Goal: Task Accomplishment & Management: Complete application form

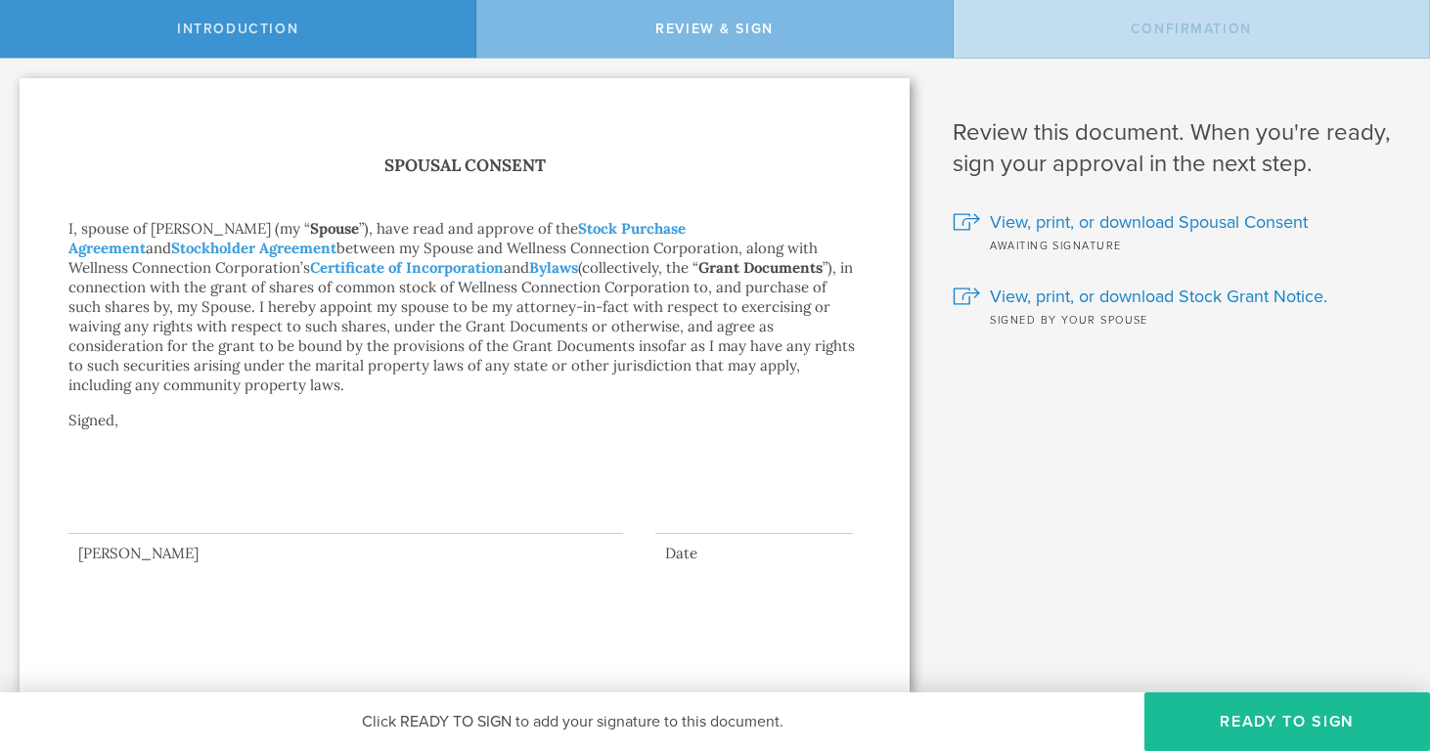
click at [232, 483] on div at bounding box center [345, 495] width 555 height 78
click at [168, 456] on div at bounding box center [345, 495] width 555 height 78
click at [186, 473] on div at bounding box center [345, 495] width 555 height 78
drag, startPoint x: 121, startPoint y: 501, endPoint x: 153, endPoint y: 478, distance: 38.5
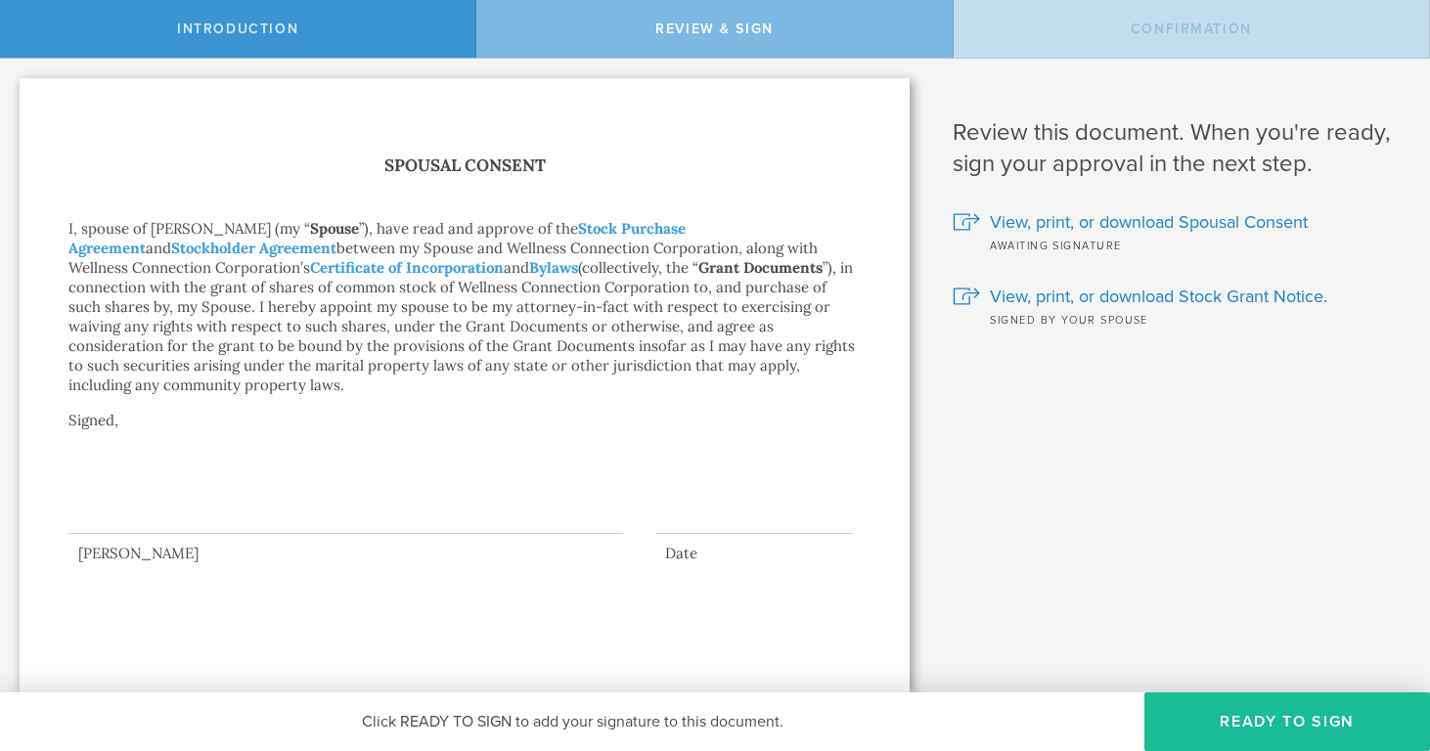
click at [138, 488] on div at bounding box center [345, 495] width 555 height 78
click at [1227, 717] on button "Ready to Sign" at bounding box center [1288, 722] width 286 height 59
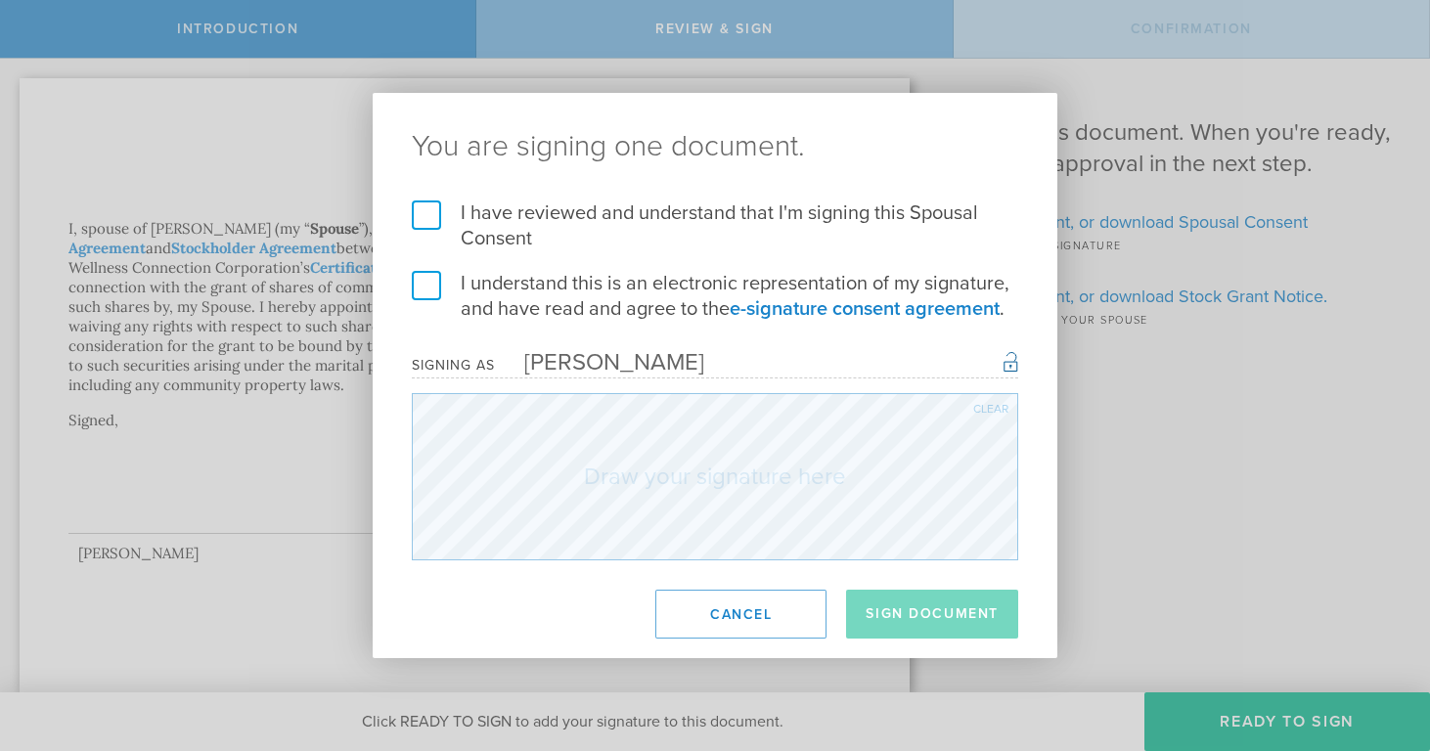
drag, startPoint x: 421, startPoint y: 209, endPoint x: 426, endPoint y: 228, distance: 19.2
click at [421, 209] on label "I have reviewed and understand that I'm signing this Spousal Consent" at bounding box center [715, 226] width 606 height 51
click at [0, 0] on input "I have reviewed and understand that I'm signing this Spousal Consent" at bounding box center [0, 0] width 0 height 0
click at [427, 289] on label "I understand this is an electronic representation of my signature, and have rea…" at bounding box center [715, 296] width 606 height 51
click at [0, 0] on input "I understand this is an electronic representation of my signature, and have rea…" at bounding box center [0, 0] width 0 height 0
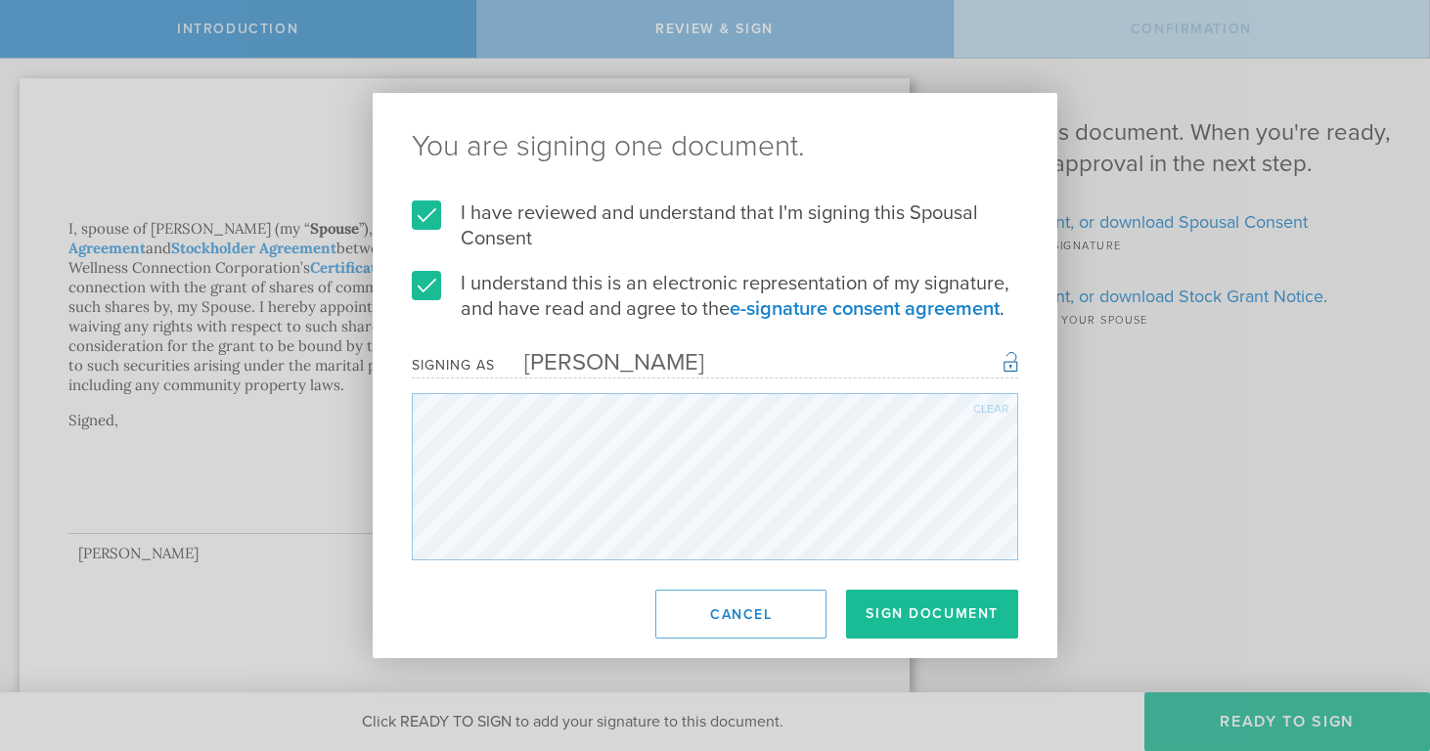
drag, startPoint x: 931, startPoint y: 616, endPoint x: 727, endPoint y: 569, distance: 209.8
click at [930, 615] on button "Sign Document" at bounding box center [932, 614] width 172 height 49
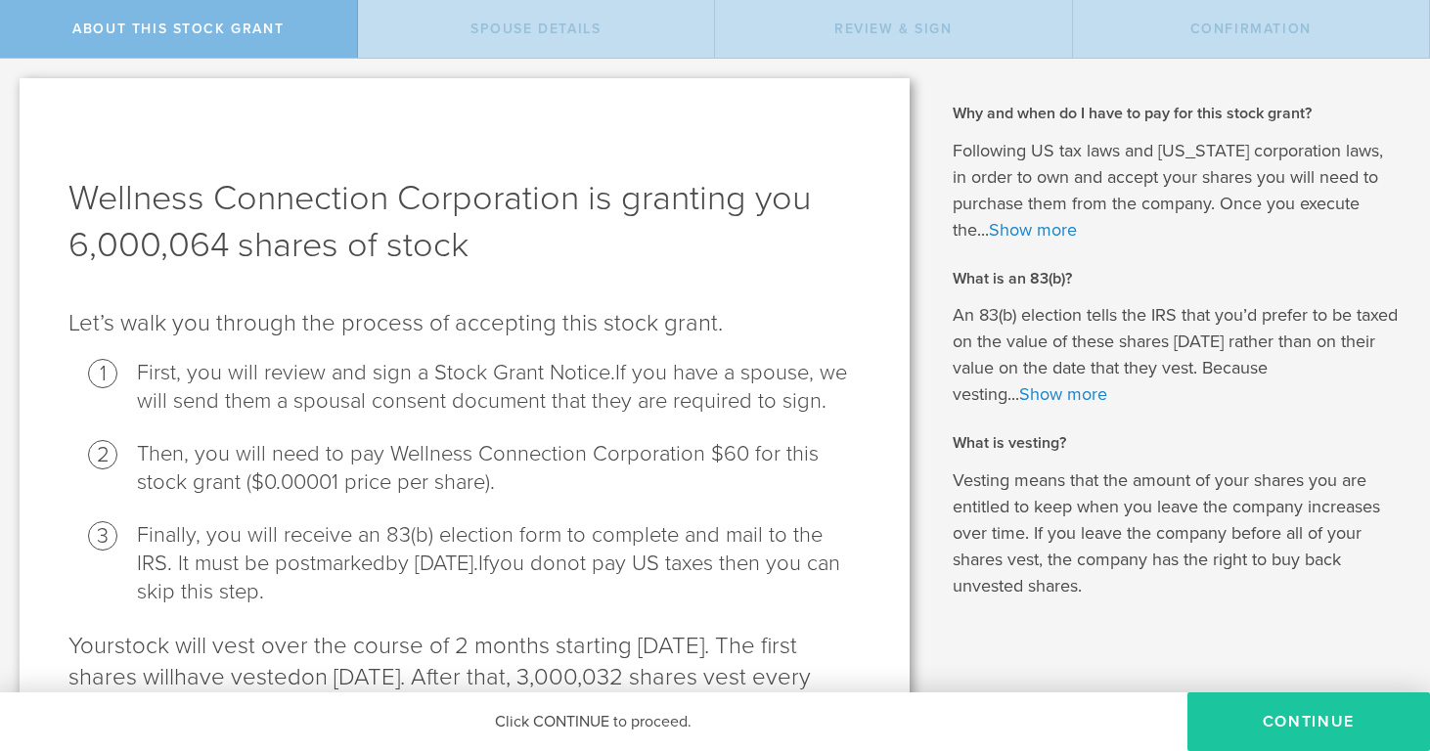
click at [1284, 720] on button "CONTINUE" at bounding box center [1309, 722] width 243 height 59
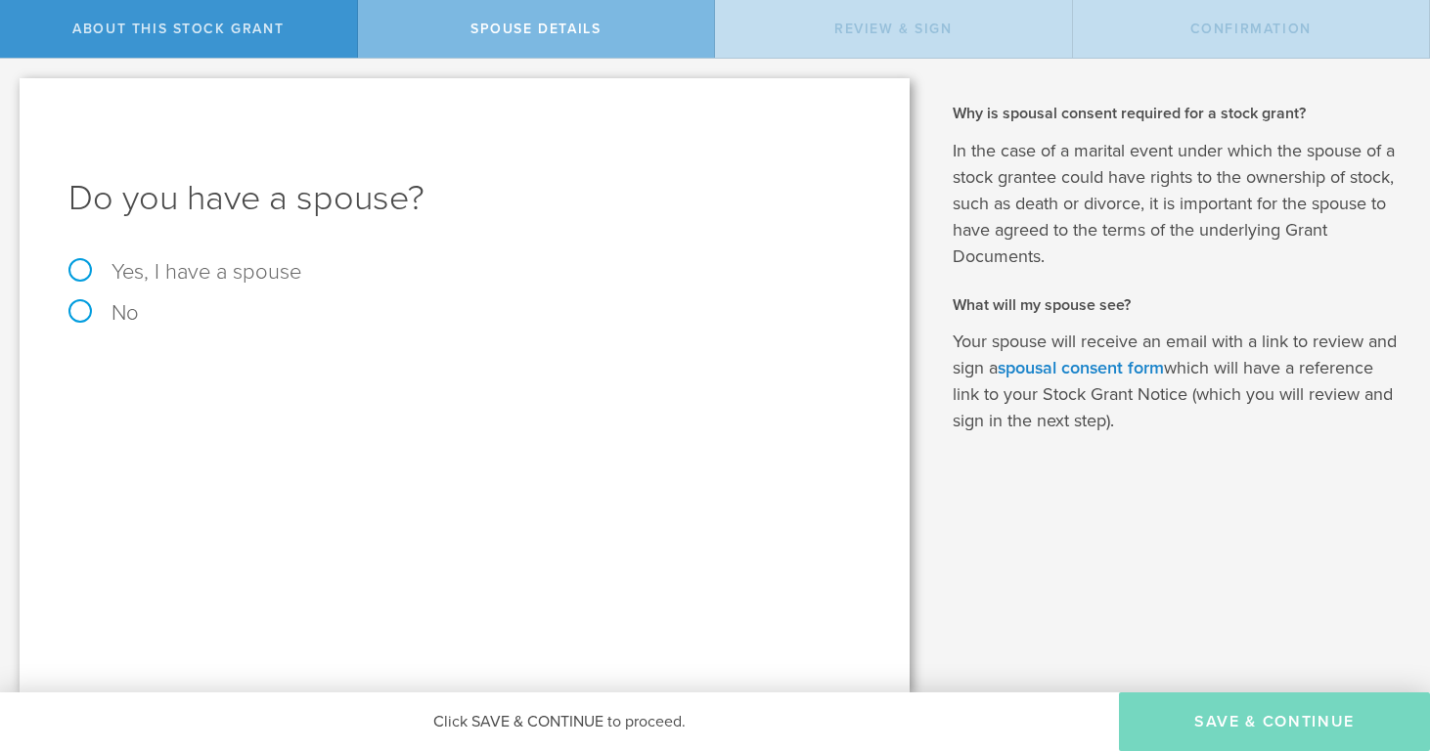
click at [90, 265] on label "Yes, I have a spouse" at bounding box center [464, 272] width 792 height 22
click at [13, 90] on input "Yes, I have a spouse" at bounding box center [6, 74] width 13 height 31
radio input "true"
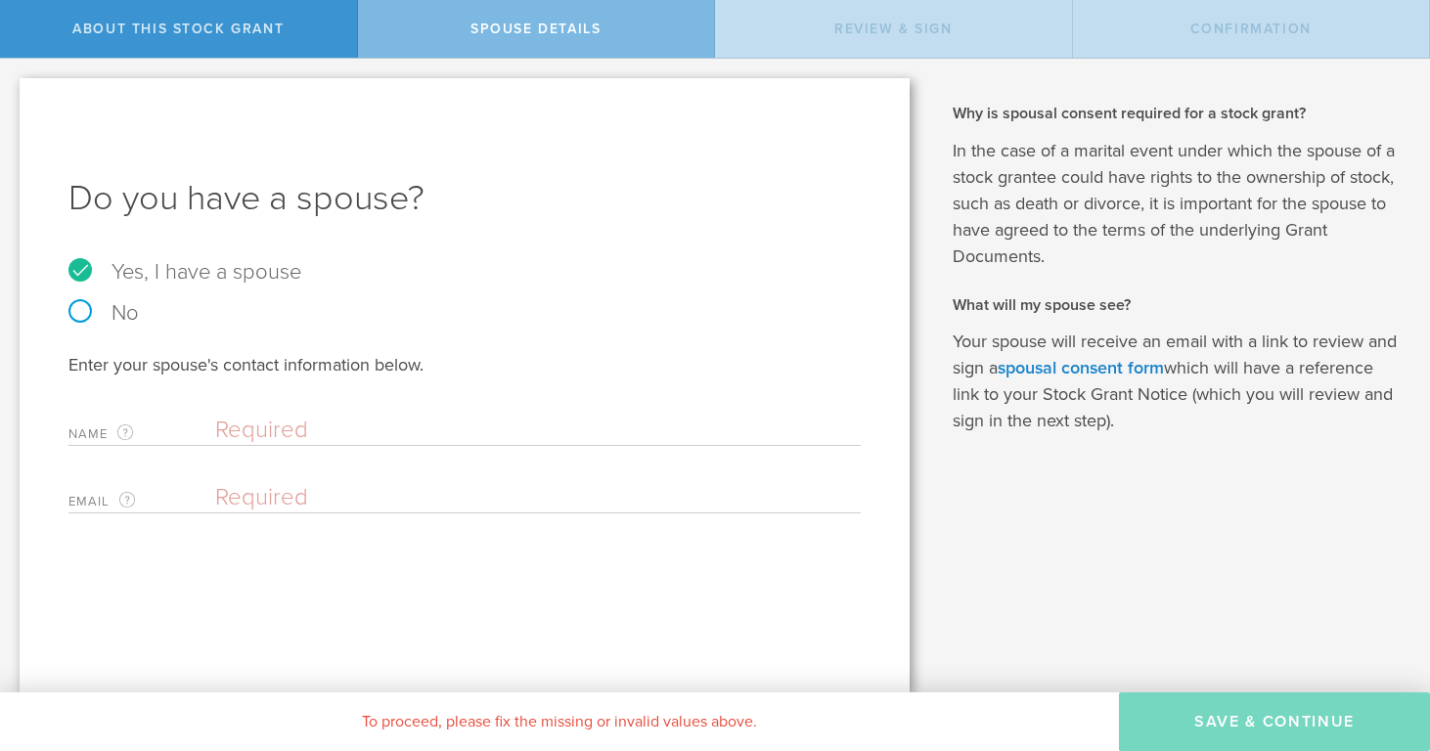
drag, startPoint x: 322, startPoint y: 432, endPoint x: 424, endPoint y: 445, distance: 102.5
type input "Vivek Goel"
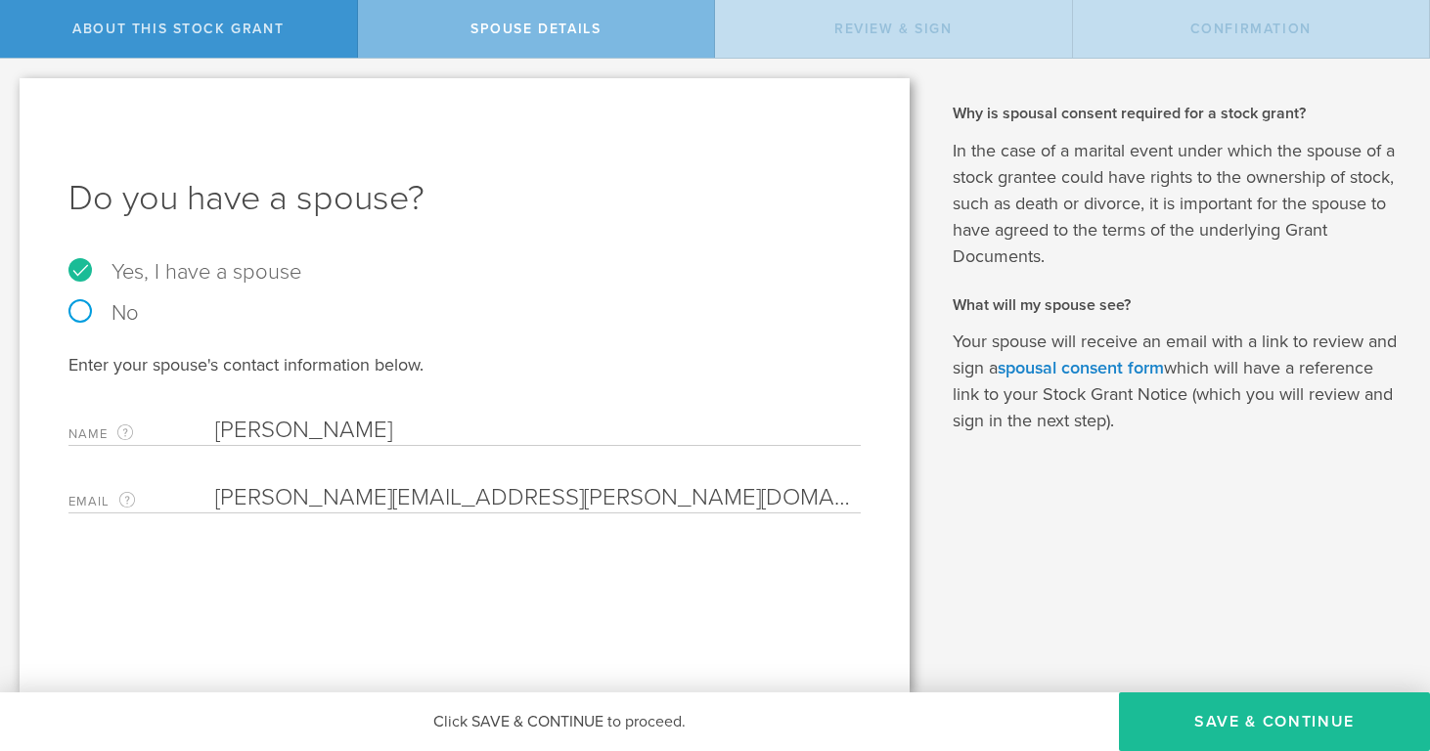
click at [449, 552] on div "Do you have a spouse? Yes, I have a spouse No Enter your spouse's contact infor…" at bounding box center [465, 385] width 890 height 614
drag, startPoint x: 630, startPoint y: 494, endPoint x: 195, endPoint y: 483, distance: 435.4
click at [195, 483] on div "Email The email address of your spouse. vivek.goel@wellnessconnection.care Plea…" at bounding box center [464, 493] width 792 height 40
type input "vivek_rcciit@yahoo.com"
click at [484, 584] on div "Do you have a spouse? Yes, I have a spouse No Enter your spouse's contact infor…" at bounding box center [465, 384] width 890 height 613
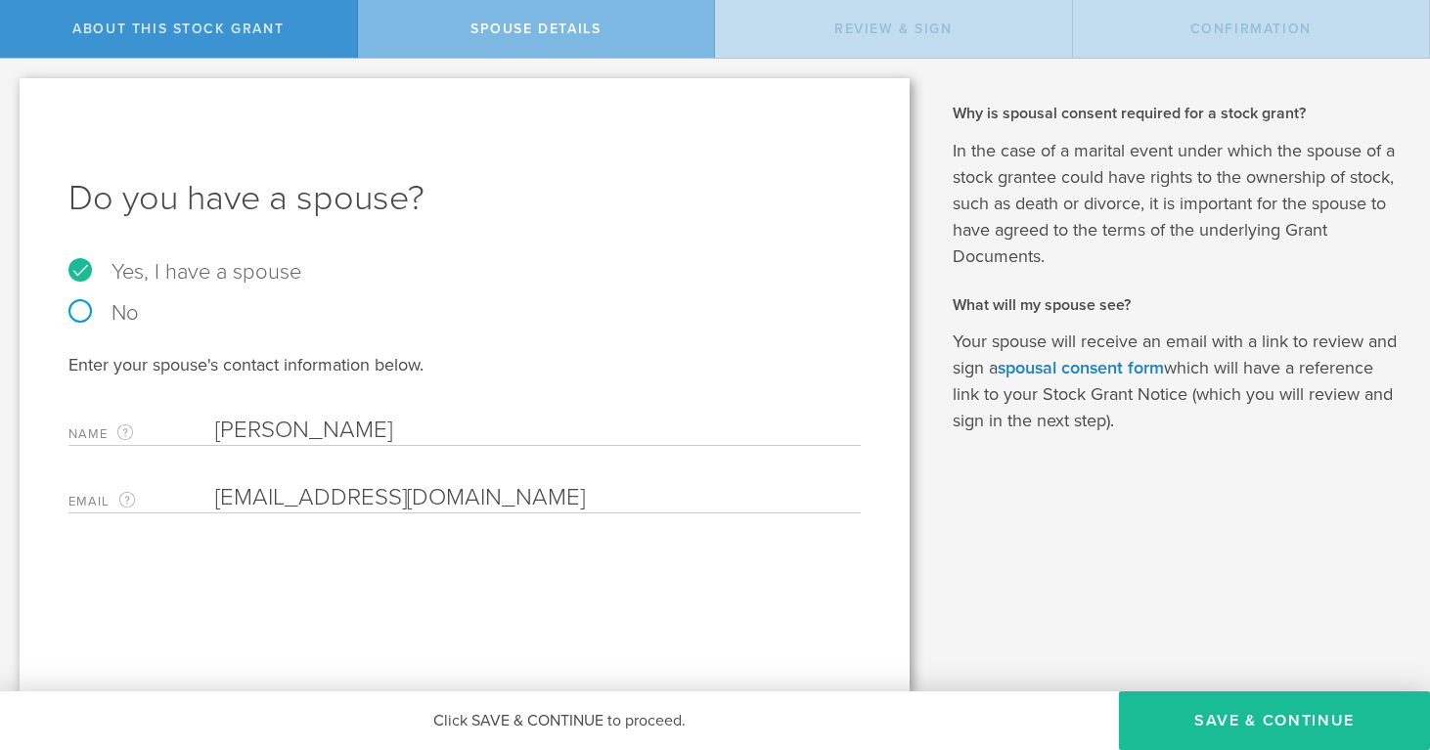
drag, startPoint x: 1210, startPoint y: 714, endPoint x: 1035, endPoint y: 665, distance: 181.8
click at [1203, 710] on button "Save & Continue" at bounding box center [1274, 721] width 311 height 59
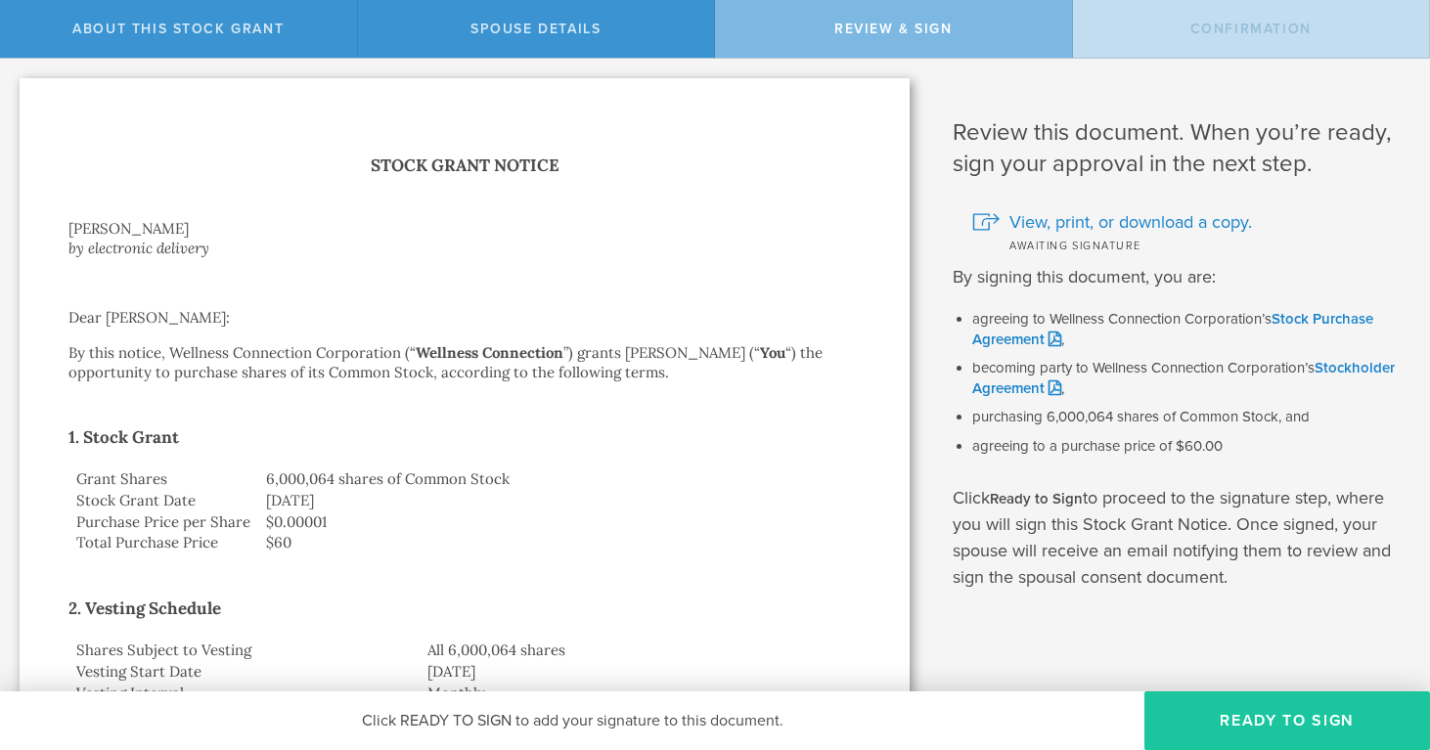
click at [1296, 709] on button "Ready to Sign" at bounding box center [1288, 721] width 286 height 59
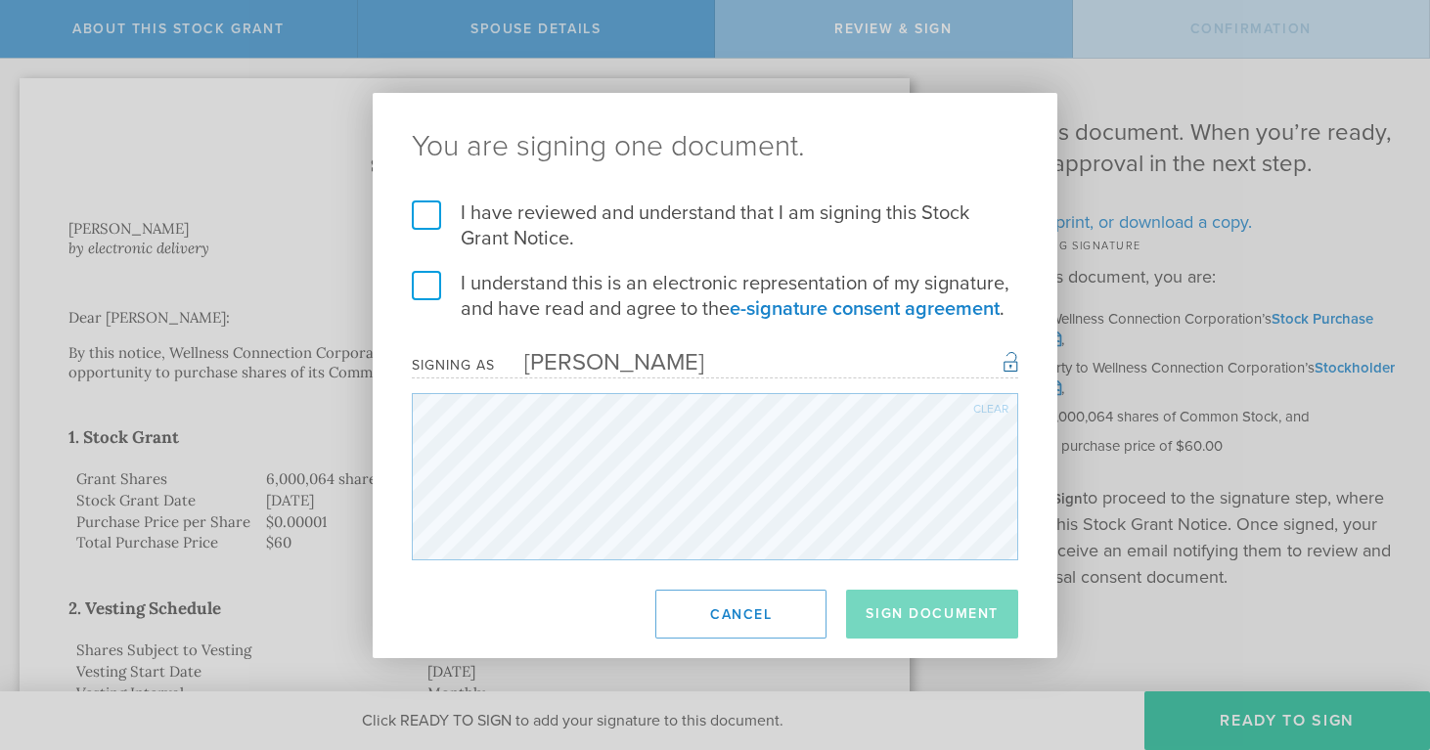
click at [436, 215] on label "I have reviewed and understand that I am signing this Stock Grant Notice." at bounding box center [715, 226] width 606 height 51
click at [0, 0] on input "I have reviewed and understand that I am signing this Stock Grant Notice." at bounding box center [0, 0] width 0 height 0
click at [427, 276] on label "I understand this is an electronic representation of my signature, and have rea…" at bounding box center [715, 296] width 606 height 51
click at [0, 0] on input "I understand this is an electronic representation of my signature, and have rea…" at bounding box center [0, 0] width 0 height 0
drag, startPoint x: 938, startPoint y: 604, endPoint x: 890, endPoint y: 563, distance: 62.5
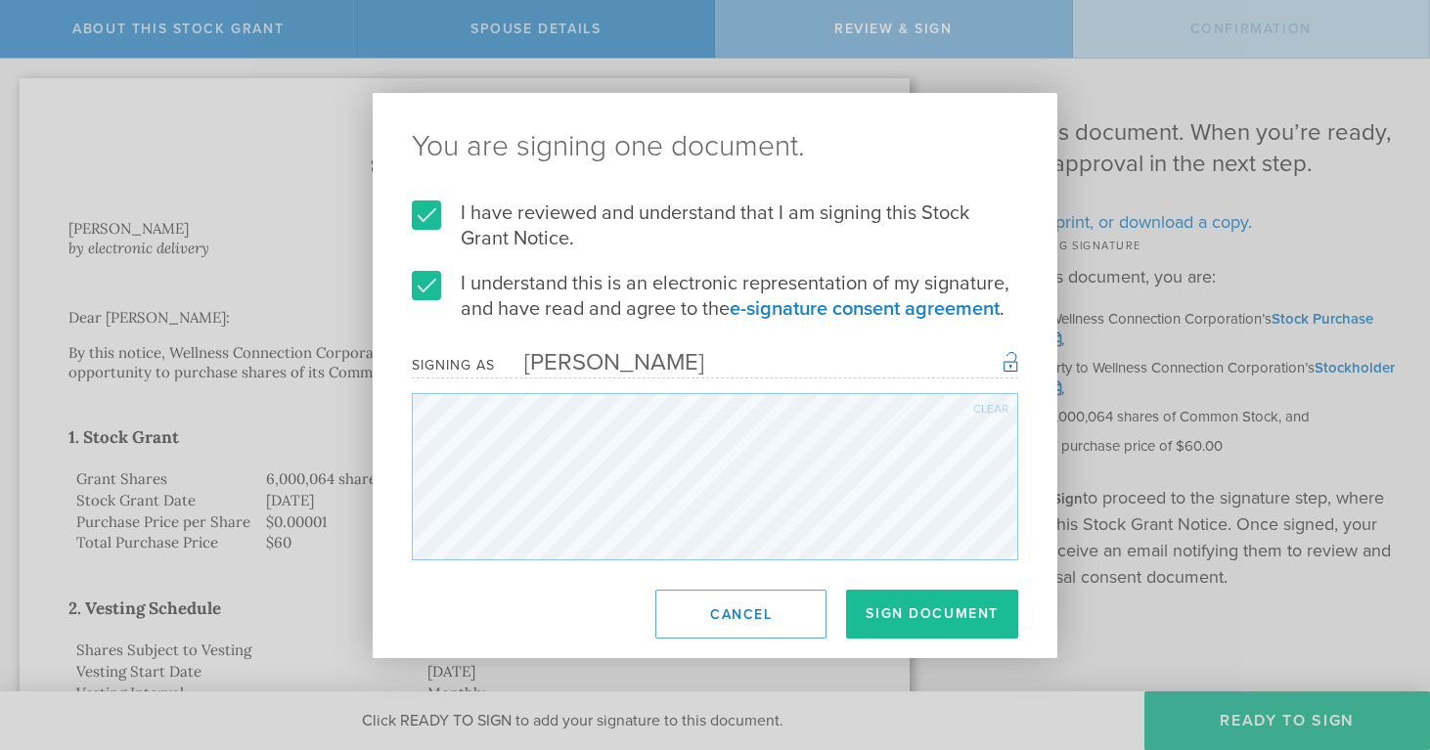
click at [938, 603] on button "Sign Document" at bounding box center [932, 614] width 172 height 49
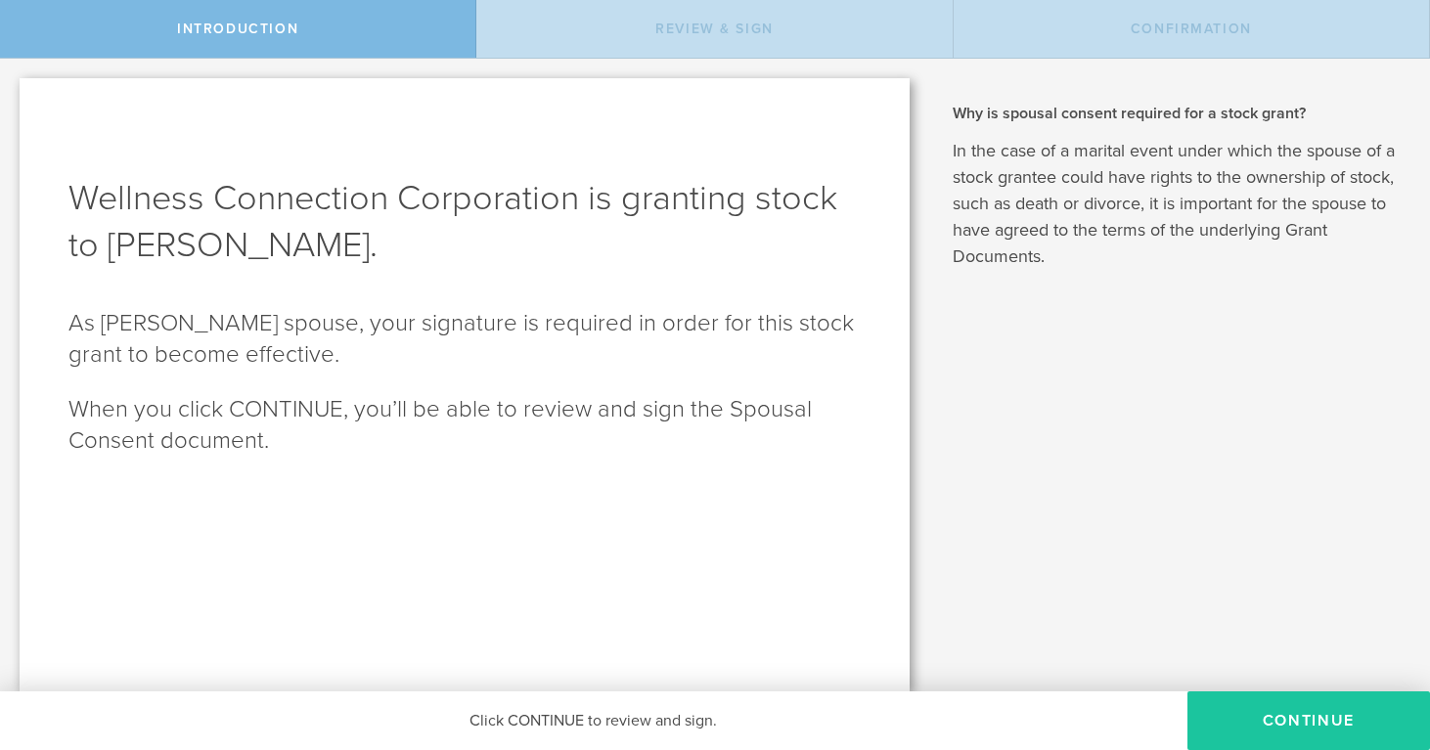
click at [1370, 720] on button "CONTINUE" at bounding box center [1309, 721] width 243 height 59
